Goal: Task Accomplishment & Management: Manage account settings

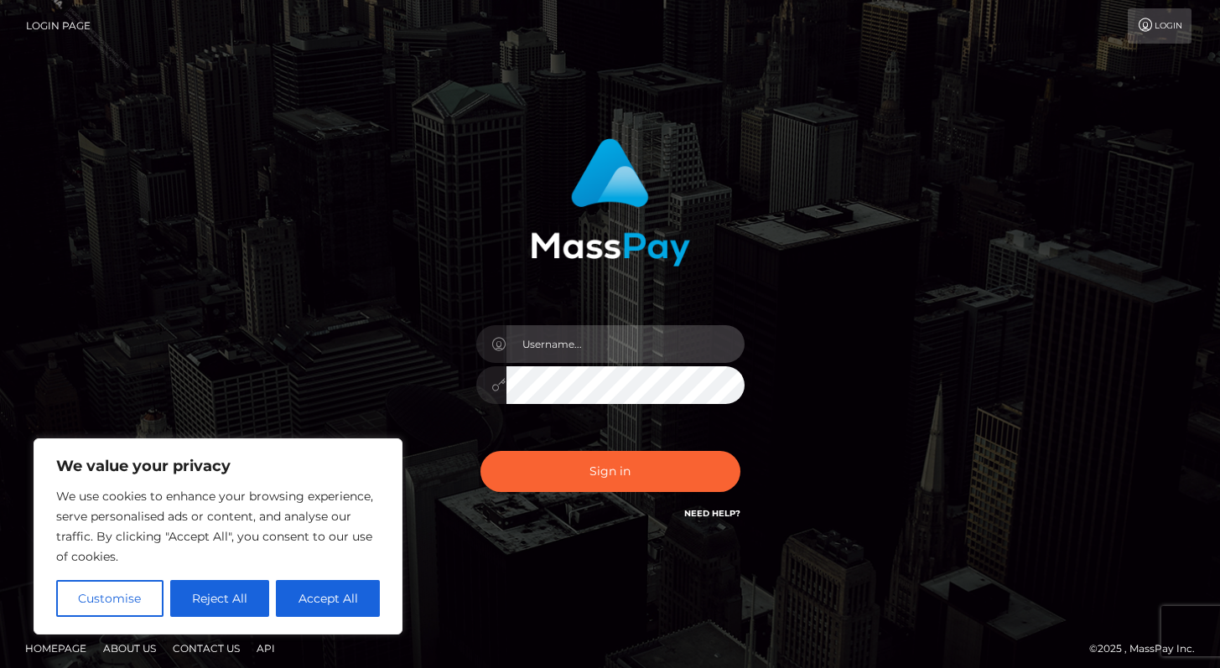
click at [636, 361] on input "text" at bounding box center [626, 344] width 238 height 38
type input "Alweng.megabonanza"
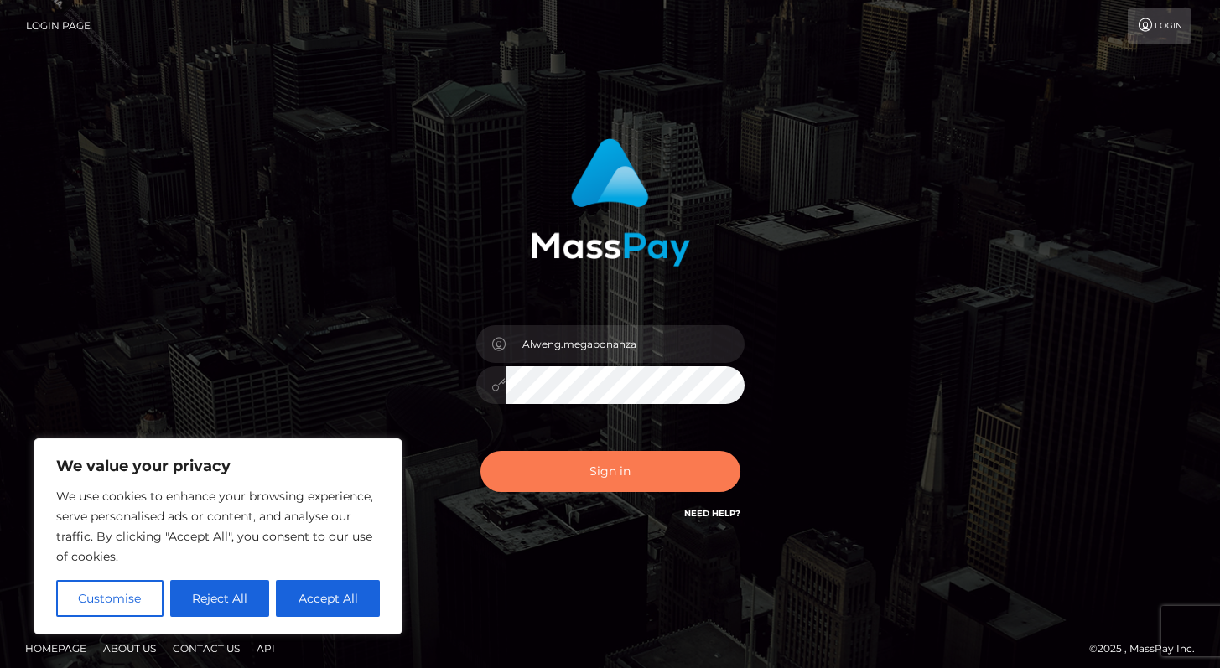
click at [585, 467] on button "Sign in" at bounding box center [611, 471] width 260 height 41
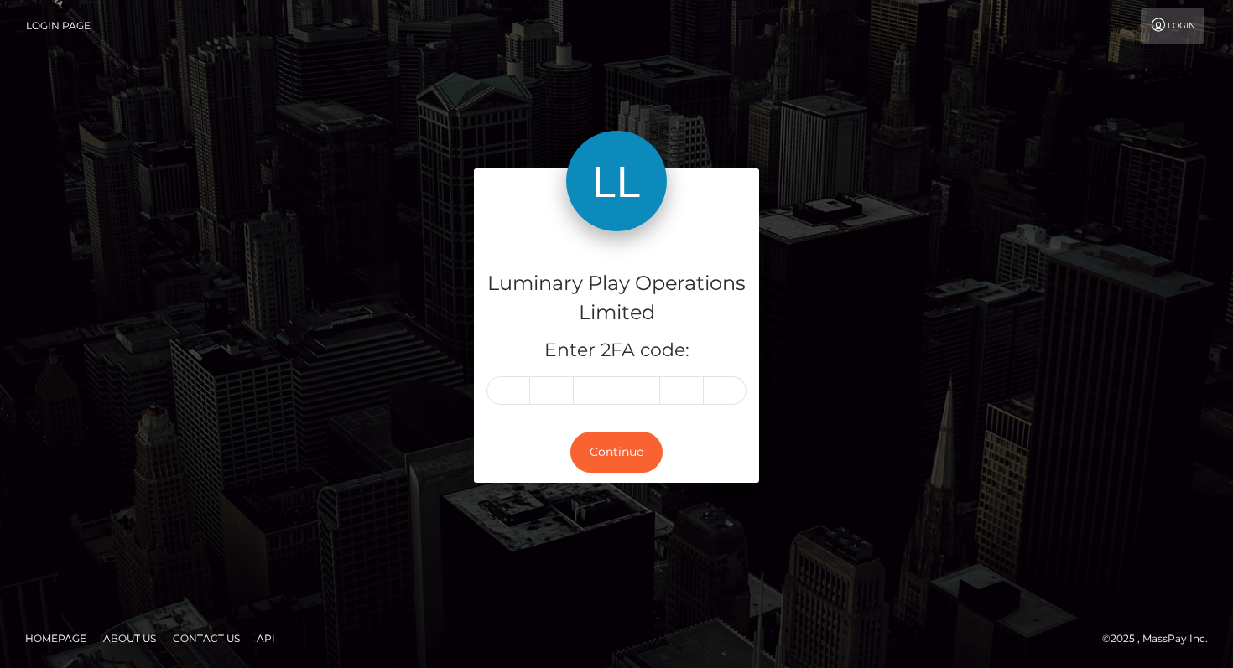
click at [520, 399] on input "text" at bounding box center [508, 391] width 44 height 29
type input "5"
type input "7"
type input "5"
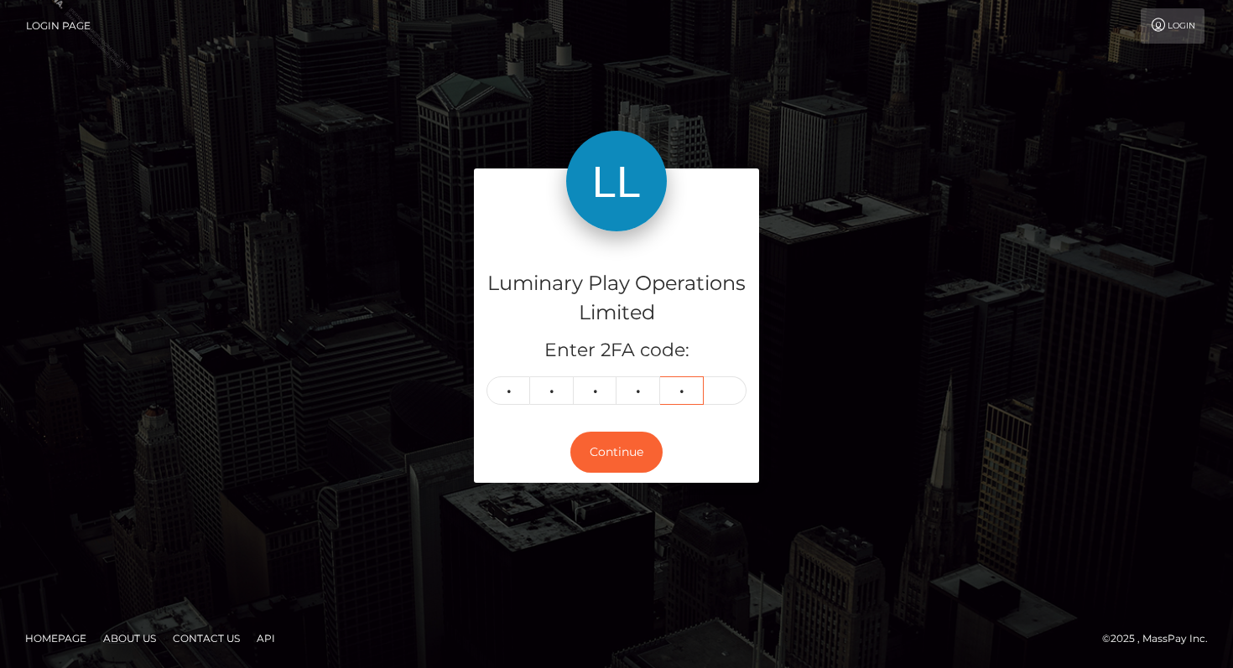
type input "4"
type input "6"
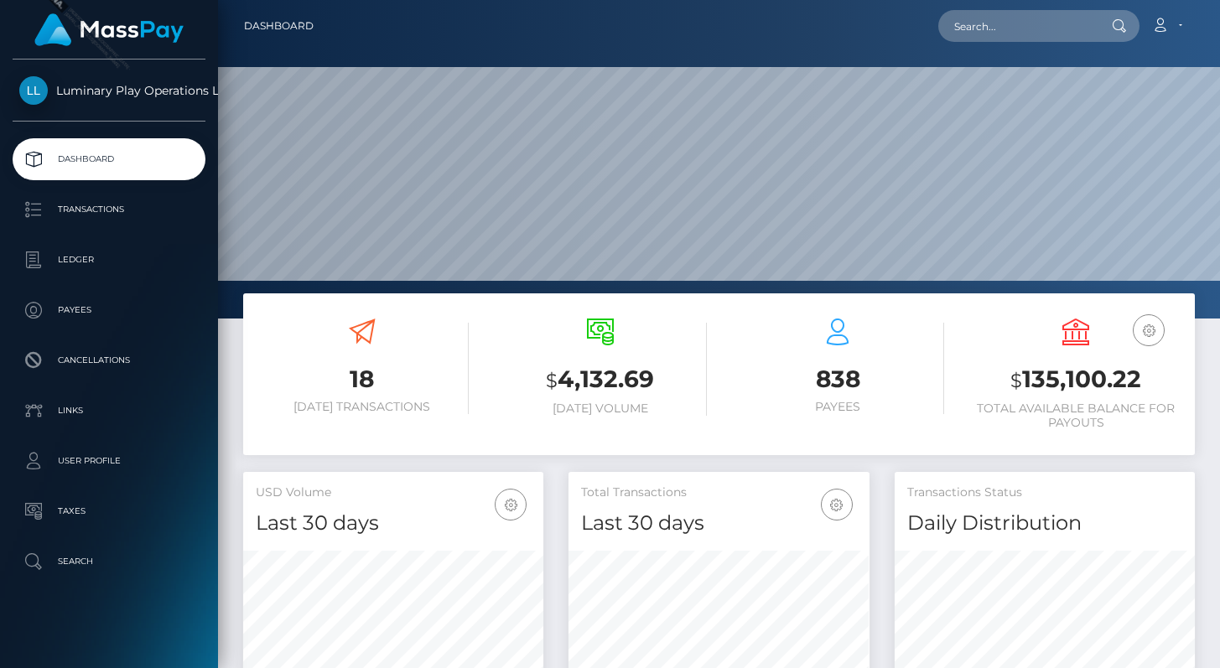
scroll to position [297, 300]
drag, startPoint x: 1009, startPoint y: 386, endPoint x: 1160, endPoint y: 386, distance: 150.9
click at [1160, 386] on h3 "$ 135,100.22" at bounding box center [1075, 380] width 213 height 34
copy h3 "$ 135,100.22"
